Goal: Check status

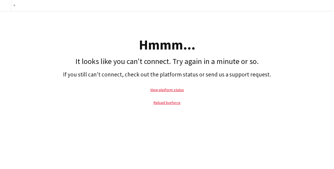
click at [206, 84] on p "View platform status" at bounding box center [167, 89] width 328 height 12
click at [59, 62] on h1 "It looks like you can't connect. Try again in a minute or so." at bounding box center [167, 61] width 328 height 9
